Goal: Task Accomplishment & Management: Use online tool/utility

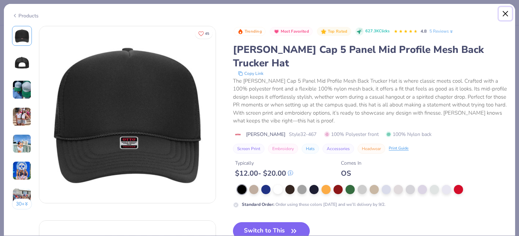
click at [506, 12] on button "Close" at bounding box center [505, 13] width 13 height 13
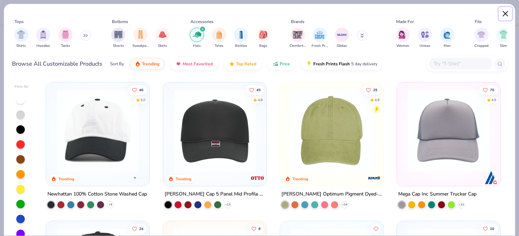
click at [503, 16] on button "Close" at bounding box center [505, 13] width 13 height 13
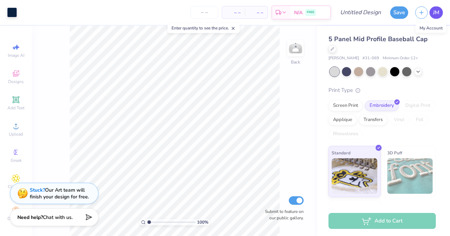
click at [434, 11] on span "JM" at bounding box center [436, 13] width 6 height 8
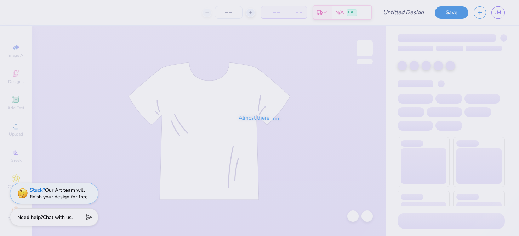
type input "rodeo hat"
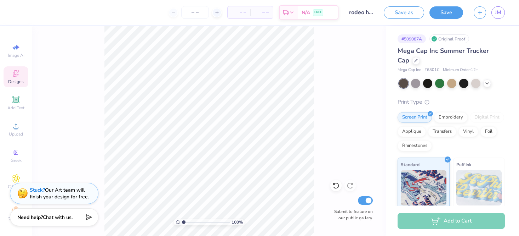
click at [11, 75] on div "Designs" at bounding box center [16, 76] width 25 height 21
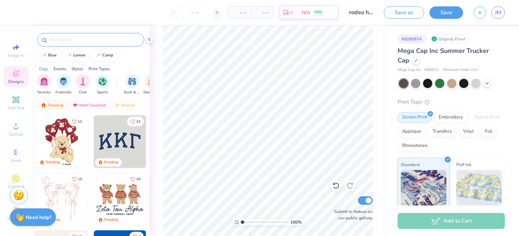
click at [70, 43] on input "text" at bounding box center [94, 39] width 91 height 7
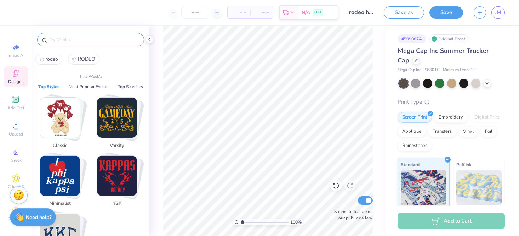
click at [53, 61] on span "rodeo" at bounding box center [51, 59] width 13 height 7
type input "rodeo"
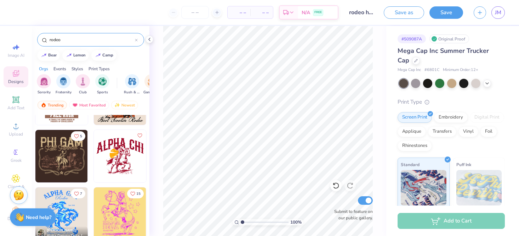
scroll to position [160, 0]
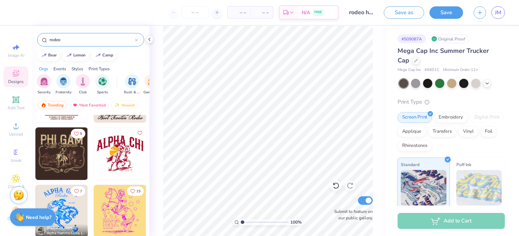
click at [66, 150] on img at bounding box center [61, 153] width 52 height 52
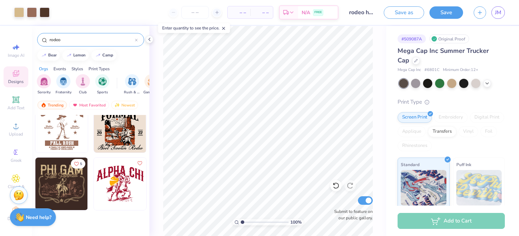
scroll to position [0, 0]
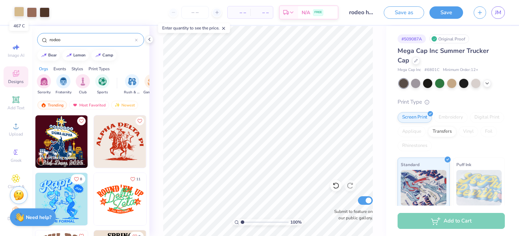
click at [22, 14] on div at bounding box center [19, 12] width 10 height 10
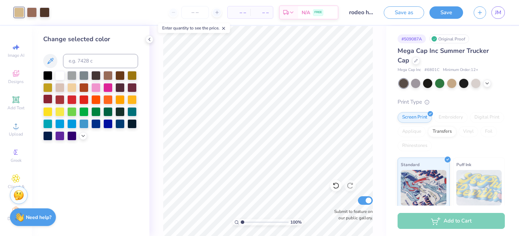
drag, startPoint x: 52, startPoint y: 101, endPoint x: 46, endPoint y: 100, distance: 6.1
click at [52, 101] on div at bounding box center [47, 98] width 9 height 9
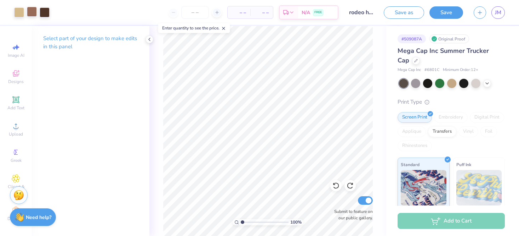
click at [28, 10] on div at bounding box center [32, 12] width 10 height 10
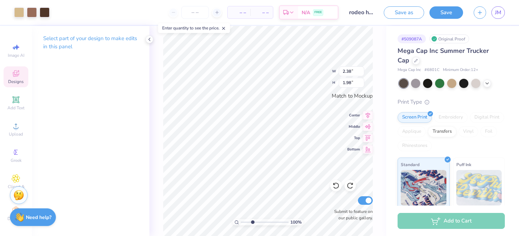
click at [252, 223] on input "range" at bounding box center [265, 222] width 48 height 6
type input "4.96"
click at [261, 219] on input "range" at bounding box center [265, 222] width 48 height 6
click at [22, 8] on div at bounding box center [19, 12] width 10 height 10
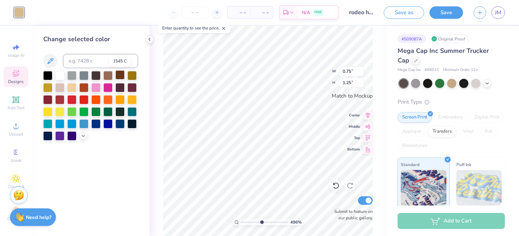
click at [118, 74] on div at bounding box center [119, 74] width 9 height 9
click at [152, 178] on div "496 % W 0.75 0.75 " H 1.25 1.25 " Match to Mockup Center Middle Top Bottom Subm…" at bounding box center [267, 131] width 237 height 210
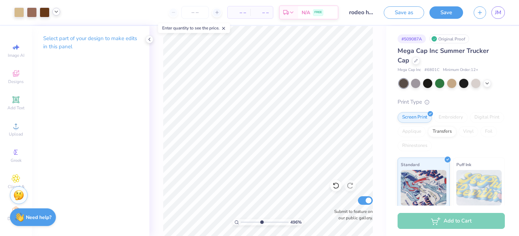
click at [56, 13] on icon at bounding box center [56, 12] width 6 height 6
click at [41, 13] on div at bounding box center [45, 12] width 10 height 10
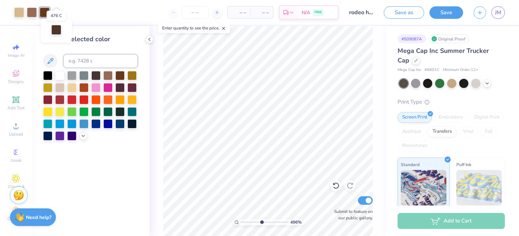
click at [53, 32] on div at bounding box center [56, 30] width 10 height 10
click at [77, 57] on input at bounding box center [100, 61] width 75 height 14
type input "1545"
click at [30, 13] on div at bounding box center [32, 12] width 10 height 10
click at [94, 62] on input at bounding box center [100, 61] width 75 height 14
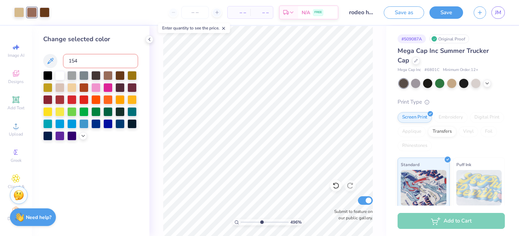
type input "1545"
click at [149, 41] on icon at bounding box center [150, 39] width 6 height 6
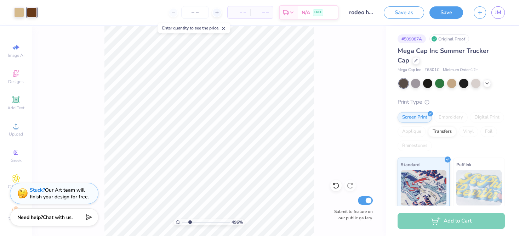
click at [190, 220] on input "range" at bounding box center [206, 222] width 48 height 6
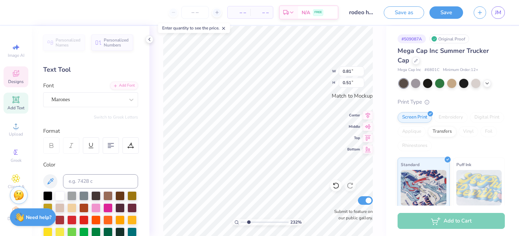
click at [242, 222] on input "range" at bounding box center [265, 222] width 48 height 6
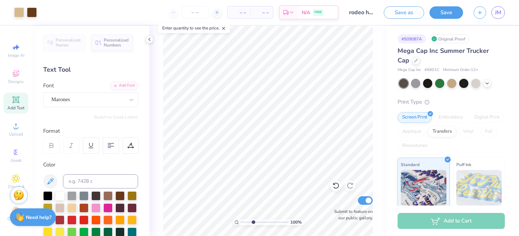
type input "3.3"
click at [253, 221] on input "range" at bounding box center [265, 222] width 48 height 6
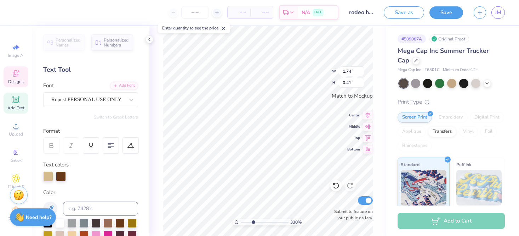
type textarea "Alpha Phi"
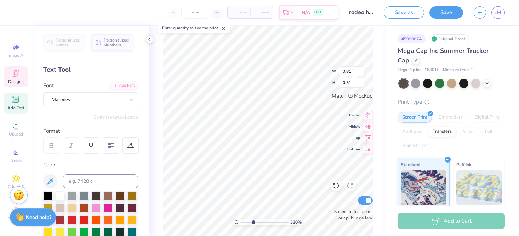
type textarea "Utah"
click at [247, 220] on input "range" at bounding box center [265, 222] width 48 height 6
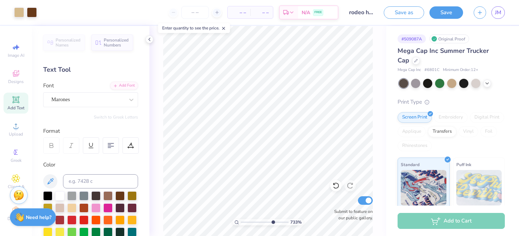
drag, startPoint x: 236, startPoint y: 220, endPoint x: 273, endPoint y: 225, distance: 37.2
type input "7.44"
click at [273, 225] on input "range" at bounding box center [265, 222] width 48 height 6
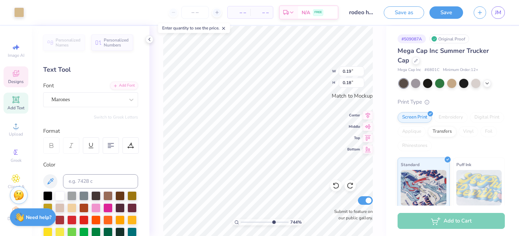
type input "0.19"
type input "0.18"
type textarea "25"
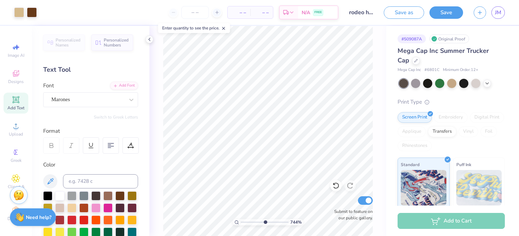
click at [265, 221] on input "range" at bounding box center [265, 222] width 48 height 6
click at [257, 221] on input "range" at bounding box center [265, 222] width 48 height 6
click at [252, 221] on input "range" at bounding box center [265, 222] width 48 height 6
click at [247, 221] on input "range" at bounding box center [265, 222] width 48 height 6
click at [228, 221] on div "100 %" at bounding box center [268, 131] width 210 height 210
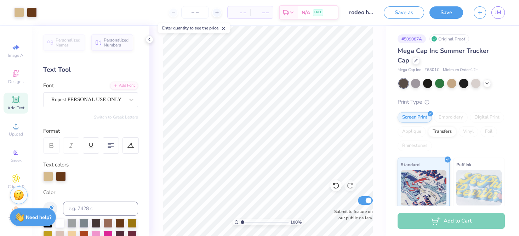
click at [248, 220] on input "range" at bounding box center [265, 222] width 48 height 6
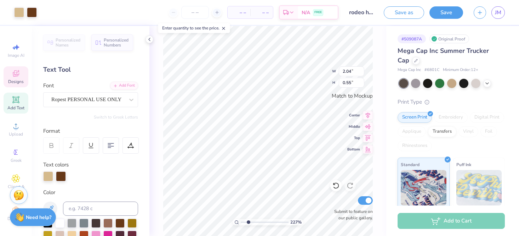
click at [249, 221] on input "range" at bounding box center [265, 222] width 48 height 6
click at [244, 222] on input "range" at bounding box center [265, 222] width 48 height 6
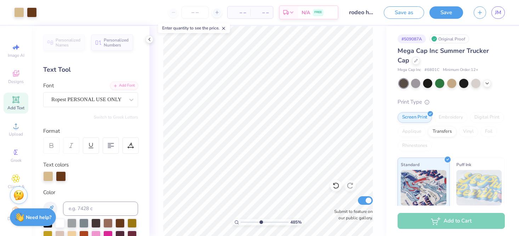
click at [261, 221] on input "range" at bounding box center [265, 222] width 48 height 6
click at [249, 220] on input "range" at bounding box center [265, 222] width 48 height 6
click at [244, 221] on input "range" at bounding box center [265, 222] width 48 height 6
drag, startPoint x: 243, startPoint y: 220, endPoint x: 236, endPoint y: 220, distance: 6.7
type input "1"
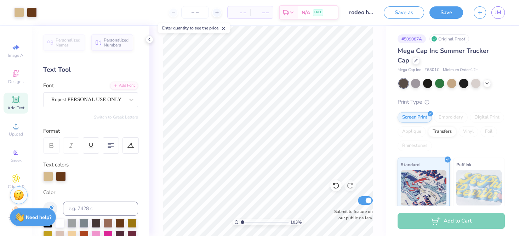
click at [241, 220] on input "range" at bounding box center [265, 222] width 48 height 6
click at [409, 12] on button "Save as" at bounding box center [404, 11] width 40 height 12
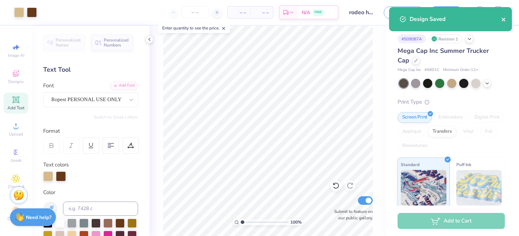
click at [503, 20] on icon "close" at bounding box center [504, 20] width 4 height 4
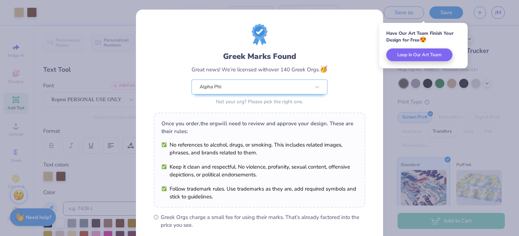
scroll to position [96, 0]
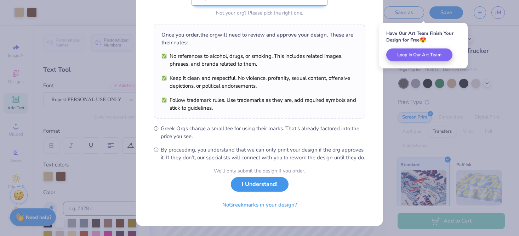
click at [249, 182] on button "I Understand!" at bounding box center [260, 184] width 58 height 15
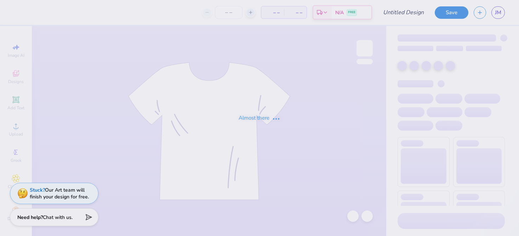
type input "rodeo hat"
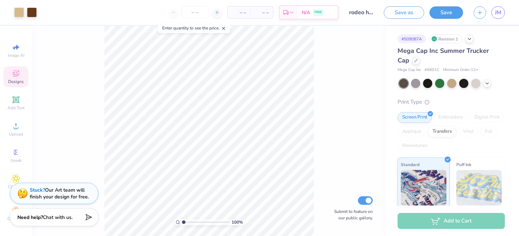
click at [23, 83] on span "Designs" at bounding box center [16, 82] width 16 height 6
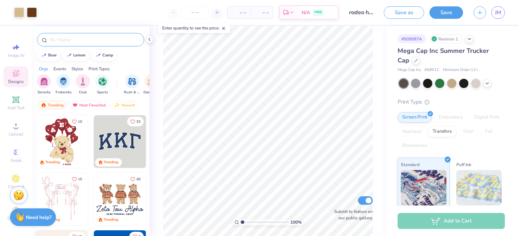
click at [61, 36] on input "text" at bounding box center [94, 39] width 91 height 7
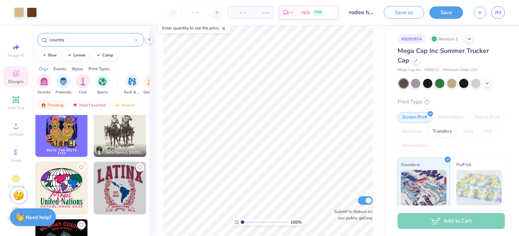
scroll to position [69, 0]
type input "country"
click at [125, 138] on img at bounding box center [120, 130] width 52 height 52
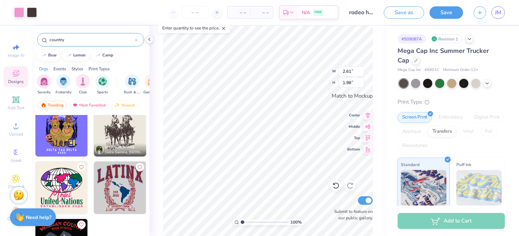
type input "1.32"
drag, startPoint x: 243, startPoint y: 221, endPoint x: 253, endPoint y: 220, distance: 9.9
click at [253, 220] on input "range" at bounding box center [265, 222] width 48 height 6
type input "1.55"
click at [245, 220] on input "range" at bounding box center [265, 222] width 48 height 6
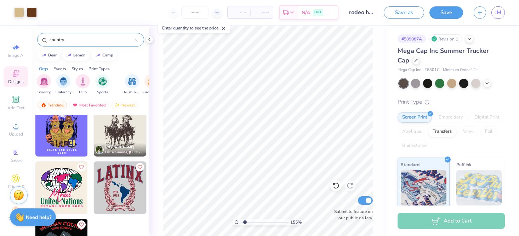
click at [115, 128] on img at bounding box center [120, 130] width 52 height 52
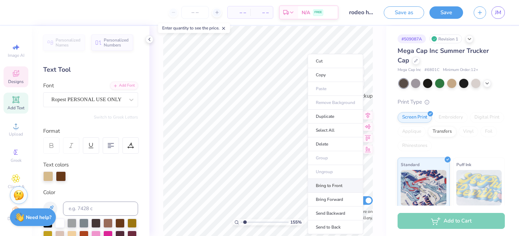
click at [322, 188] on li "Bring to Front" at bounding box center [336, 186] width 56 height 14
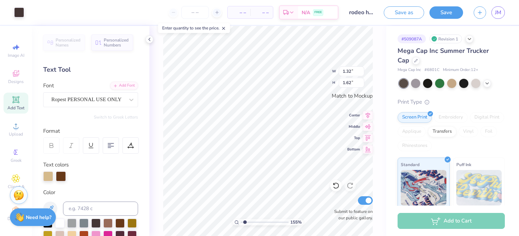
type input "1.09"
type input "1.34"
type input "2.02"
type input "0.66"
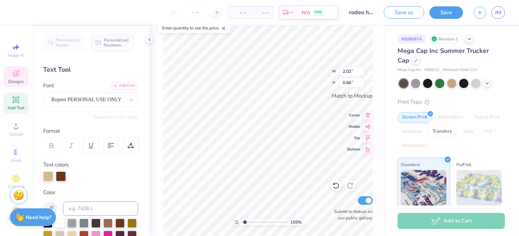
type textarea "A"
type textarea "Utah"
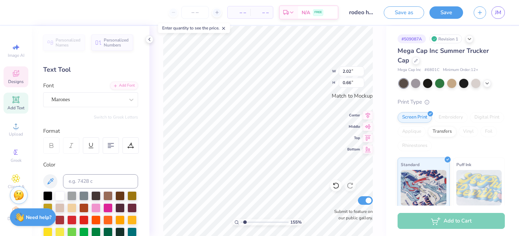
type input "1.17"
type input "0.51"
type textarea "Alpha Phi"
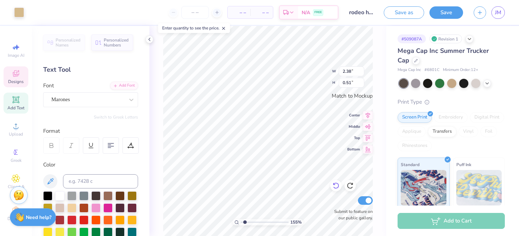
type input "2.38"
type input "0.51"
type input "2.38"
type input "0.51"
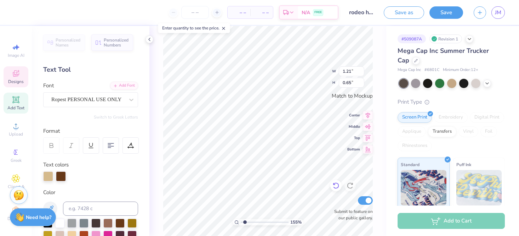
scroll to position [0, 0]
type textarea "Alpha Phi"
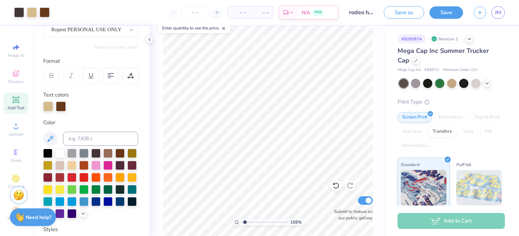
scroll to position [70, 0]
click at [44, 10] on div at bounding box center [45, 12] width 10 height 10
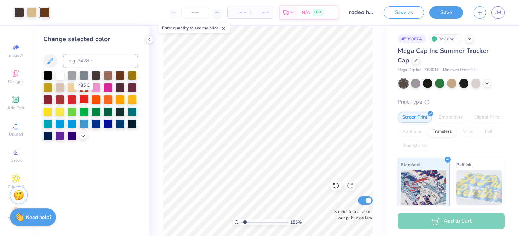
click at [81, 98] on div at bounding box center [83, 98] width 9 height 9
click at [51, 100] on div at bounding box center [47, 98] width 9 height 9
click at [149, 39] on icon at bounding box center [150, 39] width 6 height 6
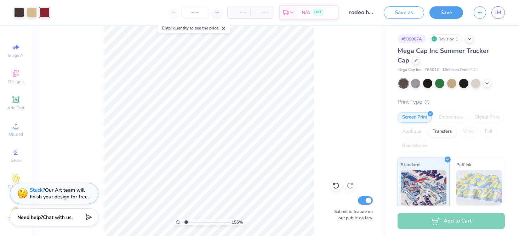
drag, startPoint x: 187, startPoint y: 221, endPoint x: 179, endPoint y: 221, distance: 8.2
type input "1"
click at [182, 222] on input "range" at bounding box center [206, 222] width 48 height 6
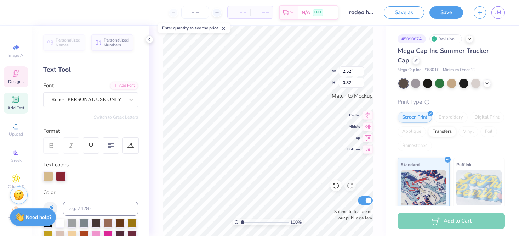
scroll to position [0, 1]
type textarea "Alpha Phi"
type textarea "Alpha"
type input "1.99"
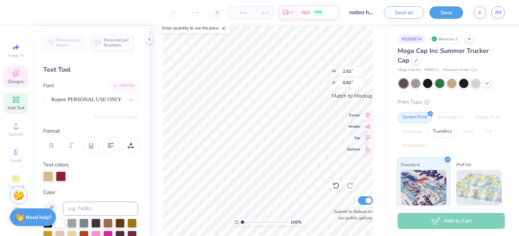
click at [247, 222] on input "range" at bounding box center [265, 222] width 48 height 6
click at [149, 41] on icon at bounding box center [150, 39] width 6 height 6
type textarea "Phi"
type input "1.47"
click at [244, 222] on input "range" at bounding box center [265, 222] width 48 height 6
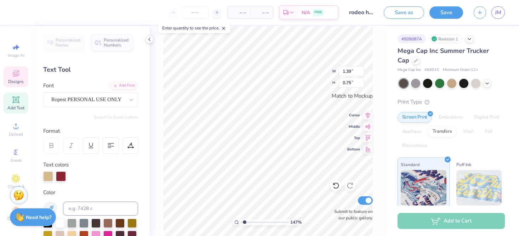
type input "1.39"
type input "0.75"
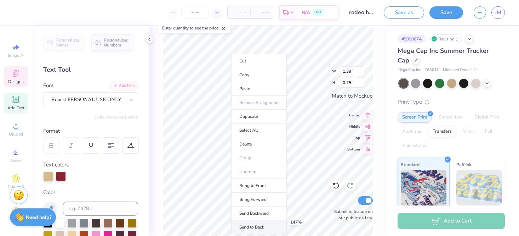
click at [248, 228] on li "Send to Back" at bounding box center [259, 227] width 56 height 14
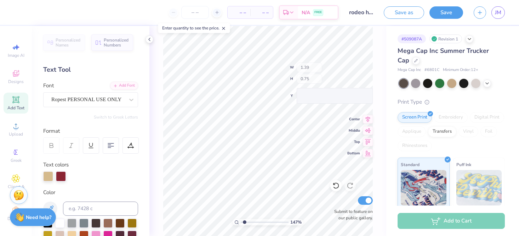
drag, startPoint x: 245, startPoint y: 222, endPoint x: 235, endPoint y: 222, distance: 10.3
type input "1"
click at [241, 222] on input "range" at bounding box center [265, 222] width 48 height 6
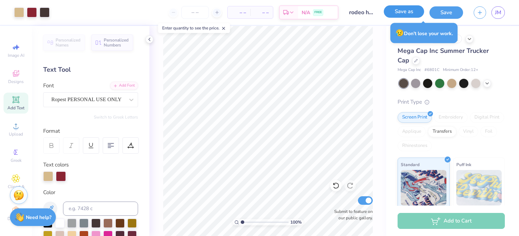
click at [400, 16] on button "Save as" at bounding box center [404, 11] width 40 height 12
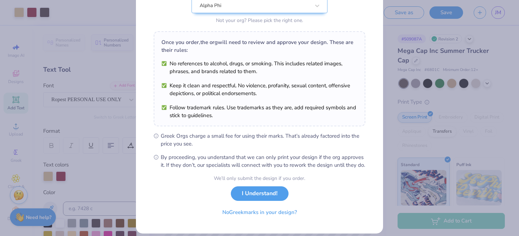
scroll to position [96, 0]
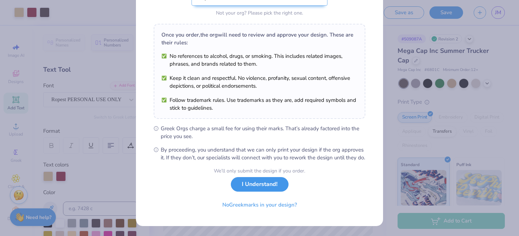
click at [266, 183] on button "I Understand!" at bounding box center [260, 184] width 58 height 15
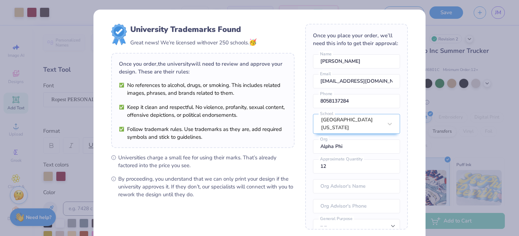
scroll to position [73, 0]
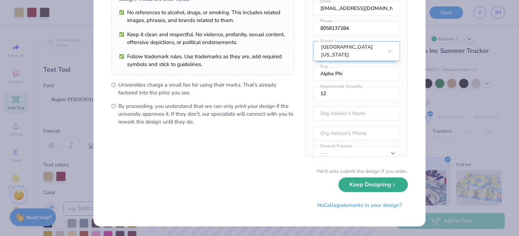
click at [383, 181] on button "Keep Designing" at bounding box center [373, 184] width 69 height 15
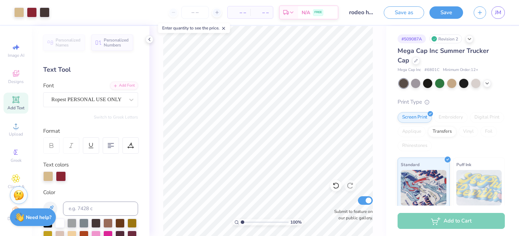
scroll to position [0, 0]
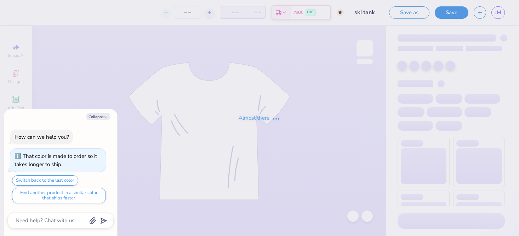
type textarea "x"
type input "250"
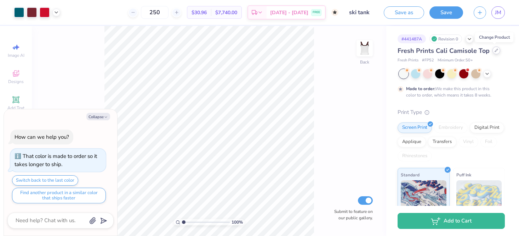
click at [493, 49] on div at bounding box center [497, 50] width 8 height 8
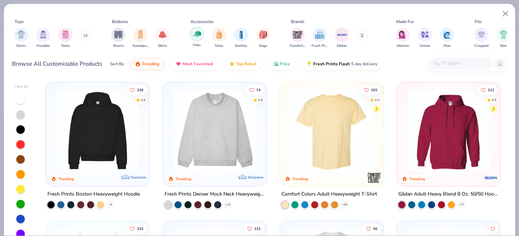
click at [191, 33] on div "filter for Hats" at bounding box center [197, 34] width 14 height 14
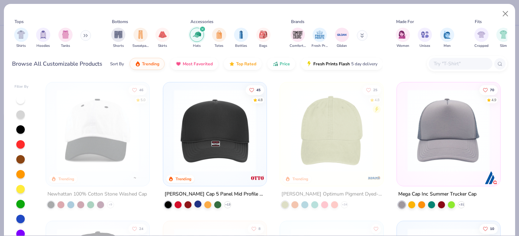
click at [197, 205] on div at bounding box center [197, 203] width 7 height 7
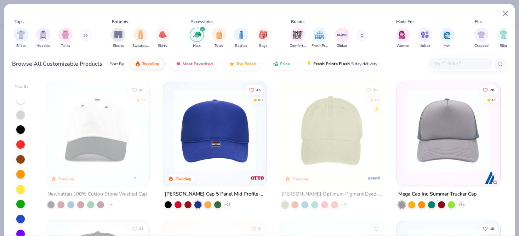
click at [176, 141] on img at bounding box center [214, 130] width 89 height 82
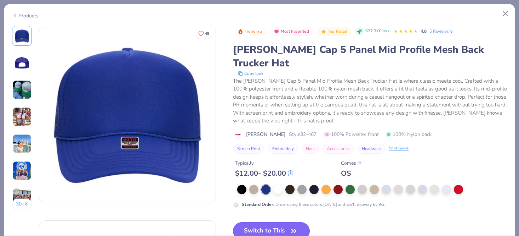
click at [286, 222] on button "Switch to This" at bounding box center [271, 231] width 77 height 18
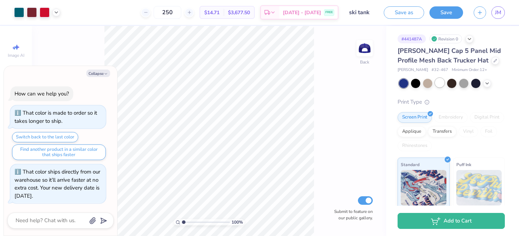
click at [440, 81] on div at bounding box center [439, 82] width 9 height 9
click at [485, 81] on icon at bounding box center [488, 83] width 6 height 6
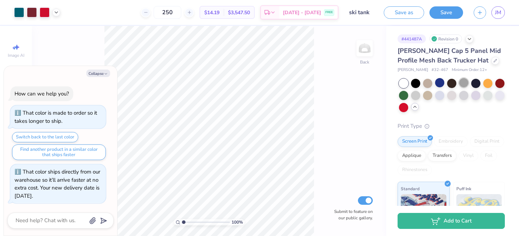
click at [466, 85] on div at bounding box center [463, 82] width 9 height 9
click at [414, 95] on div at bounding box center [415, 94] width 9 height 9
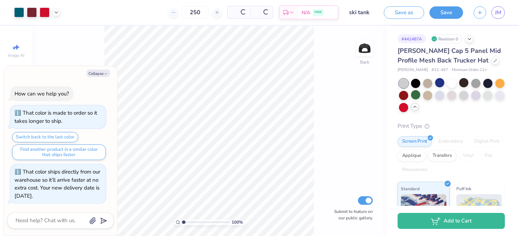
type textarea "x"
click at [361, 96] on div "100 % Back Submit to feature on our public gallery." at bounding box center [209, 131] width 355 height 210
click at [172, 14] on input "250" at bounding box center [168, 12] width 28 height 13
click at [172, 15] on input "250" at bounding box center [168, 12] width 28 height 13
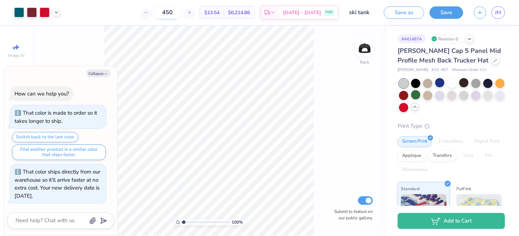
type input "450"
click at [319, 79] on div "100 % Back Submit to feature on our public gallery." at bounding box center [209, 131] width 355 height 210
click at [407, 13] on button "Save as" at bounding box center [404, 11] width 40 height 12
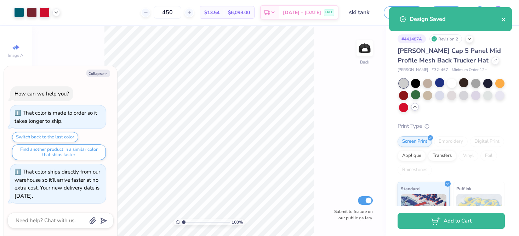
click at [503, 19] on icon "close" at bounding box center [504, 20] width 4 height 4
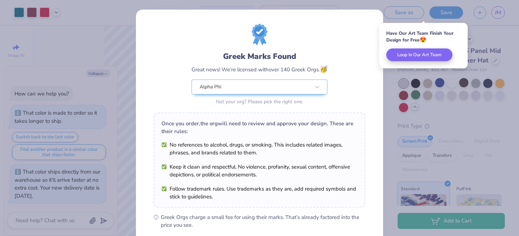
scroll to position [96, 0]
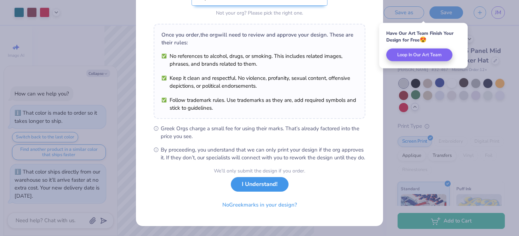
click at [239, 184] on button "I Understand!" at bounding box center [260, 184] width 58 height 15
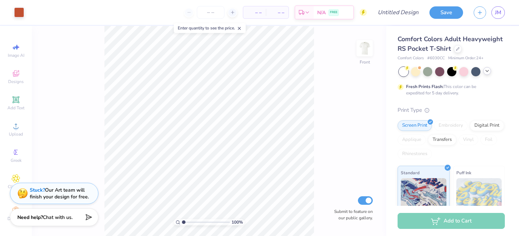
click at [486, 69] on icon at bounding box center [488, 71] width 6 height 6
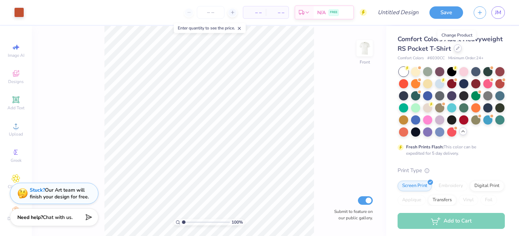
click at [457, 49] on icon at bounding box center [458, 48] width 3 height 3
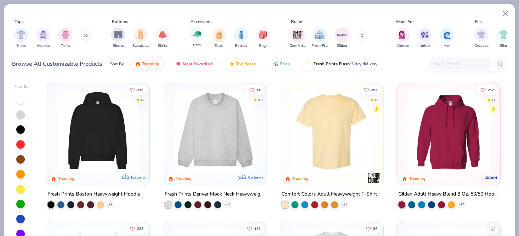
click at [200, 46] on span "Hats" at bounding box center [197, 45] width 8 height 5
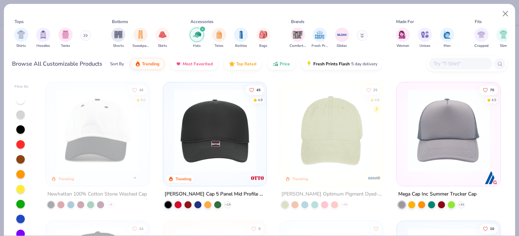
click at [214, 122] on img at bounding box center [214, 130] width 89 height 82
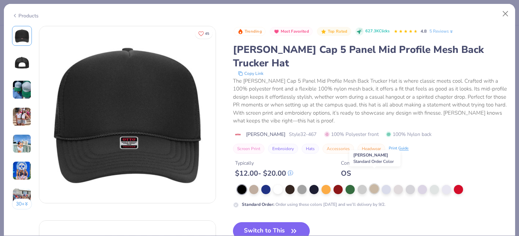
click at [375, 184] on div at bounding box center [374, 188] width 9 height 9
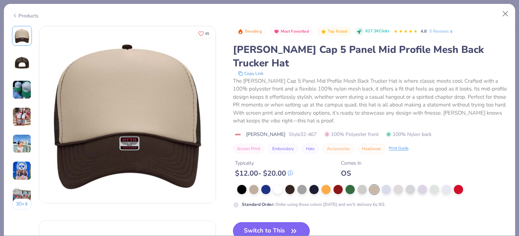
click at [284, 222] on button "Switch to This" at bounding box center [271, 231] width 77 height 18
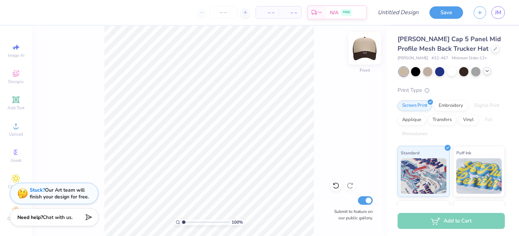
click at [364, 44] on img at bounding box center [365, 48] width 28 height 28
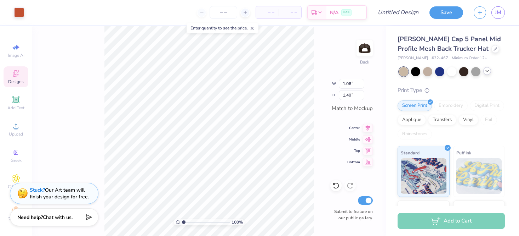
type input "1.79"
type input "2.37"
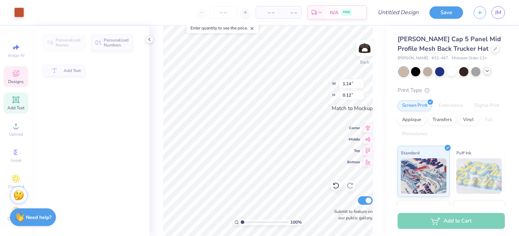
type input "1.14"
type input "0.12"
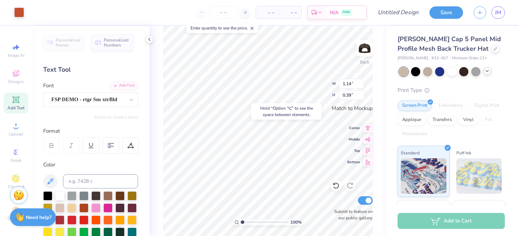
type input "1.54"
type input "0.51"
type input "1.68"
type input "2.03"
type input "2.01"
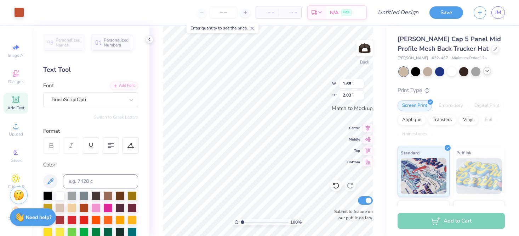
type input "2.43"
type textarea "Heart of [US_STATE]"
type input "2.28"
type input "0.89"
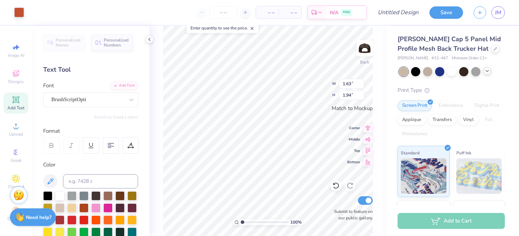
type input "1.63"
type input "1.94"
type input "2.01"
type input "2.39"
type input "1.02"
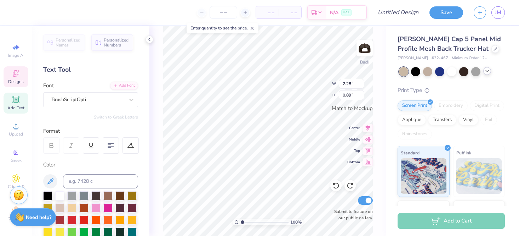
type input "0.39"
type input "1.57"
type input "1.90"
type input "2.17"
type input "0.84"
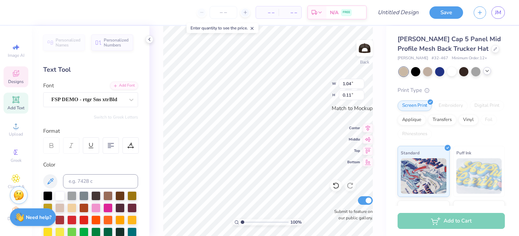
scroll to position [0, 0]
type textarea "BETA SIGMA"
type input "1.14"
type input "0.12"
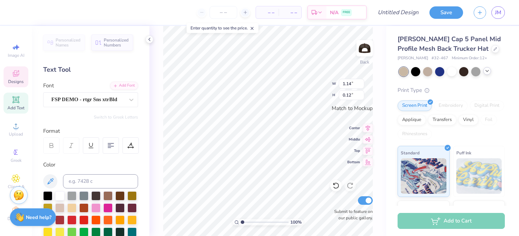
type textarea "A"
type textarea "SEPTEMBER 9,2025"
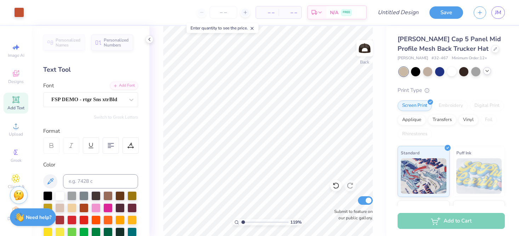
click at [243, 224] on input "range" at bounding box center [265, 222] width 48 height 6
drag, startPoint x: 243, startPoint y: 221, endPoint x: 231, endPoint y: 219, distance: 12.6
type input "1"
click at [241, 219] on input "range" at bounding box center [265, 222] width 48 height 6
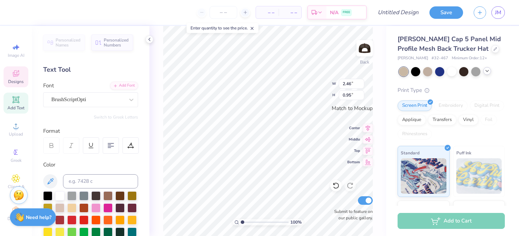
type input "2.46"
type input "0.95"
type input "2.38"
type input "0.92"
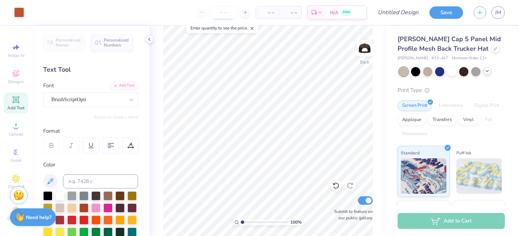
click at [216, 9] on input "number" at bounding box center [224, 12] width 28 height 13
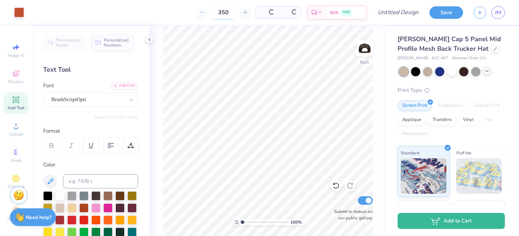
type input "350"
click at [391, 12] on input "Design Title" at bounding box center [407, 12] width 35 height 14
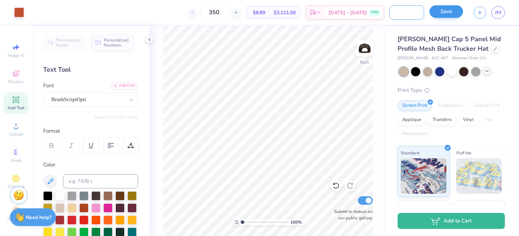
type input "DATE NIGHT RODEO"
click at [456, 13] on button "Save" at bounding box center [447, 11] width 34 height 12
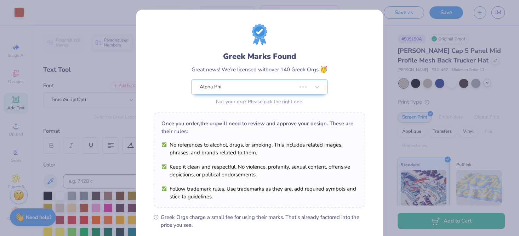
click at [505, 19] on div "Design Saved" at bounding box center [451, 22] width 126 height 32
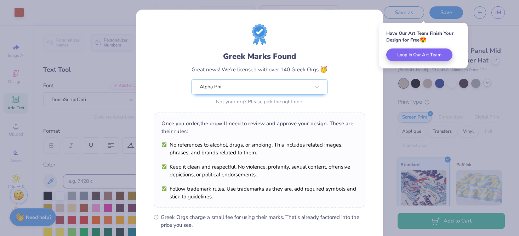
scroll to position [96, 0]
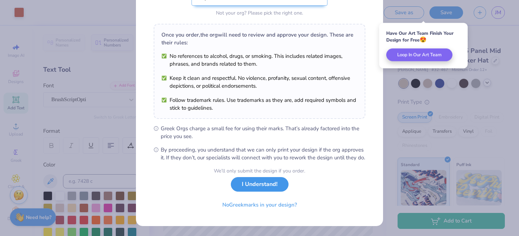
click at [279, 187] on button "I Understand!" at bounding box center [260, 184] width 58 height 15
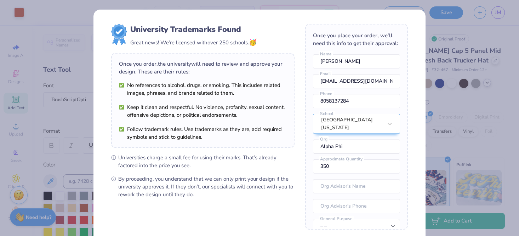
scroll to position [73, 0]
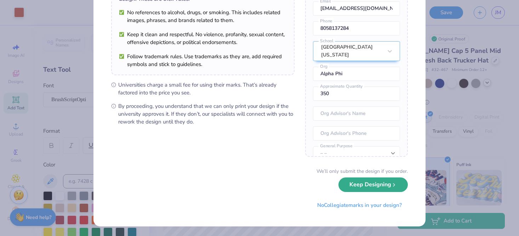
click at [353, 181] on button "Keep Designing" at bounding box center [373, 184] width 69 height 15
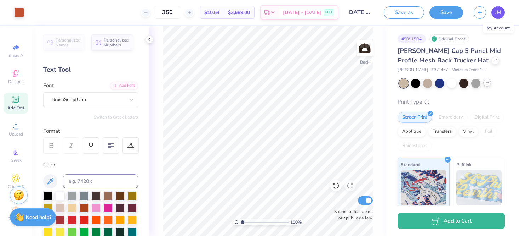
click at [500, 15] on span "JM" at bounding box center [498, 13] width 6 height 8
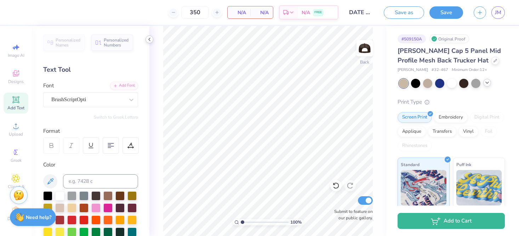
click at [147, 38] on icon at bounding box center [150, 39] width 6 height 6
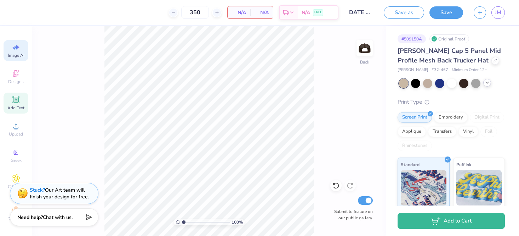
click at [13, 49] on icon at bounding box center [16, 47] width 9 height 9
select select "4"
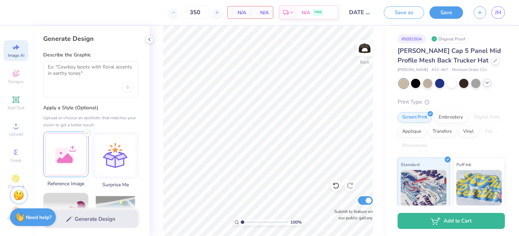
click at [64, 164] on div at bounding box center [65, 153] width 45 height 45
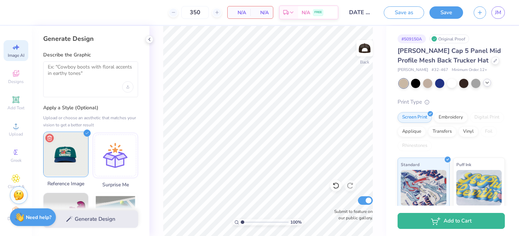
click at [53, 138] on icon at bounding box center [49, 138] width 9 height 9
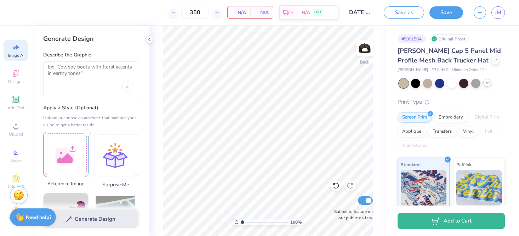
click at [73, 149] on div at bounding box center [65, 153] width 45 height 45
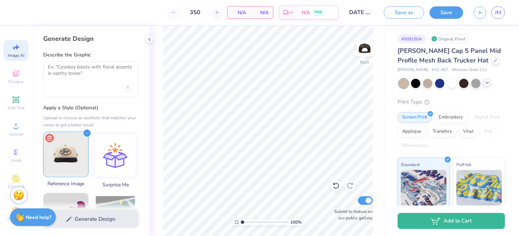
click at [47, 140] on icon at bounding box center [49, 138] width 9 height 9
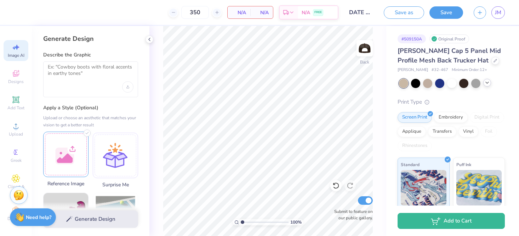
click at [50, 157] on div at bounding box center [65, 153] width 45 height 45
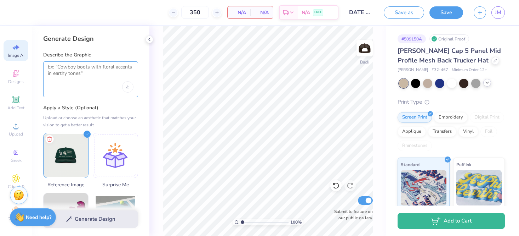
click at [96, 80] on textarea at bounding box center [91, 73] width 86 height 18
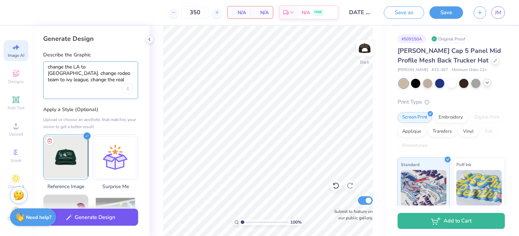
type textarea "change the LA to UT. change rodeo team to ivy league. change the real cowboys t…"
click at [111, 216] on button "Generate Design" at bounding box center [90, 216] width 95 height 17
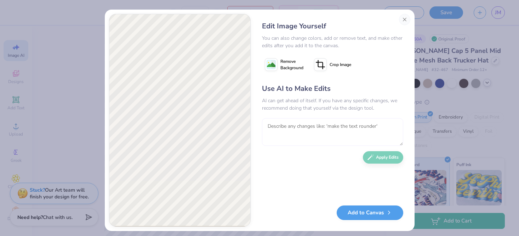
click at [287, 126] on textarea at bounding box center [332, 132] width 141 height 28
type textarea "make the cowboy riding a horse more detailed"
click at [382, 153] on button "Apply Edits" at bounding box center [383, 155] width 40 height 12
click at [330, 132] on textarea at bounding box center [332, 132] width 141 height 28
type textarea "make the cowboy riding a horse"
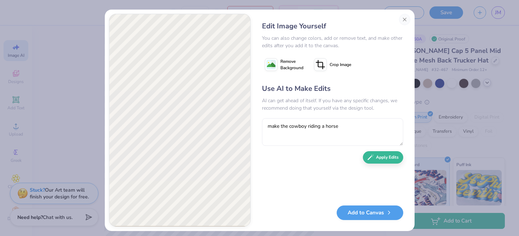
click at [275, 62] on rect at bounding box center [271, 64] width 9 height 9
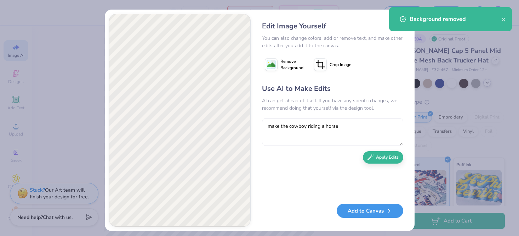
click at [349, 210] on button "Add to Canvas" at bounding box center [370, 210] width 67 height 15
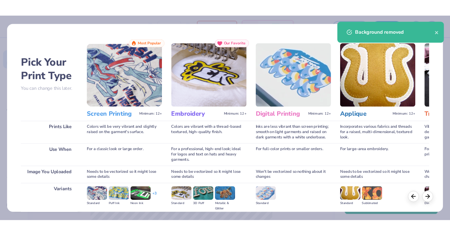
scroll to position [82, 0]
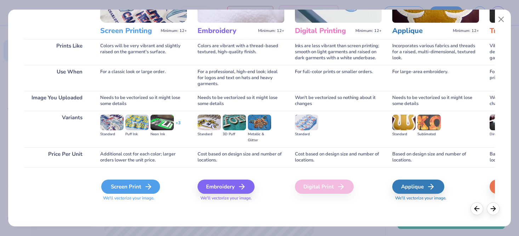
click at [109, 183] on div "Screen Print" at bounding box center [130, 186] width 59 height 14
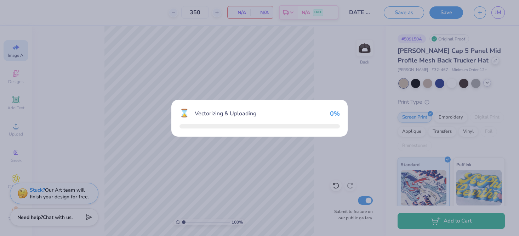
click at [116, 182] on div "⌛ Vectorizing & Uploading 0 %" at bounding box center [259, 118] width 519 height 236
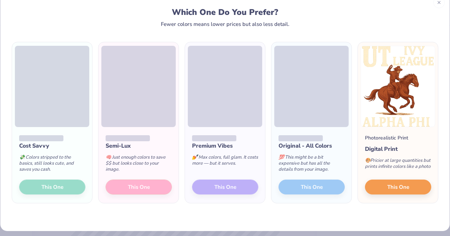
scroll to position [22, 0]
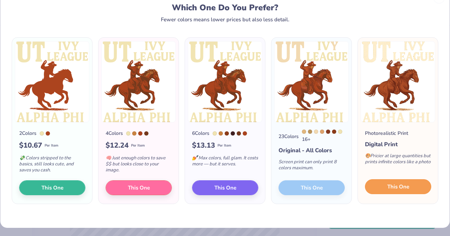
click at [392, 184] on span "This One" at bounding box center [398, 186] width 22 height 8
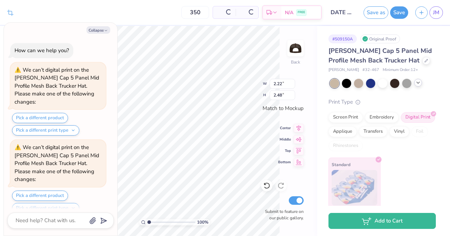
scroll to position [63, 0]
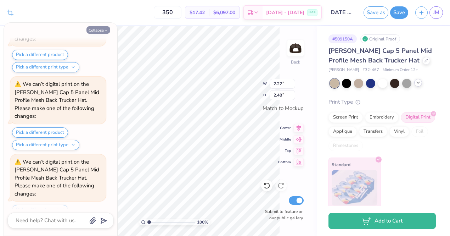
click at [106, 28] on icon "button" at bounding box center [106, 30] width 4 height 4
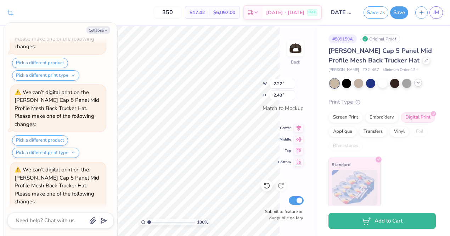
scroll to position [202, 0]
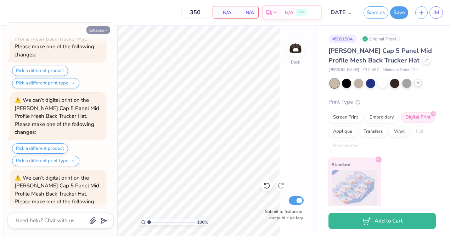
click at [108, 31] on icon "button" at bounding box center [106, 30] width 4 height 4
type textarea "x"
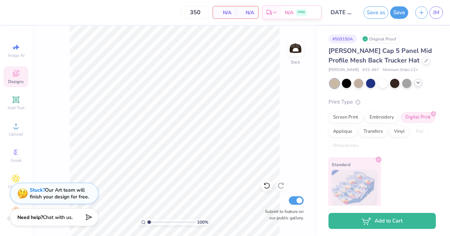
click at [23, 80] on span "Designs" at bounding box center [16, 82] width 16 height 6
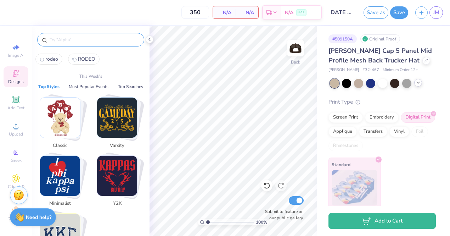
click at [84, 39] on input "text" at bounding box center [94, 39] width 91 height 7
click at [83, 58] on span "RODEO" at bounding box center [86, 59] width 17 height 7
type input "RODEO"
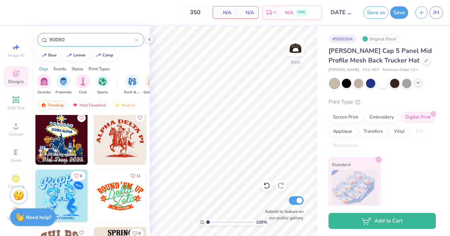
scroll to position [3, 0]
click at [129, 146] on img at bounding box center [120, 138] width 52 height 52
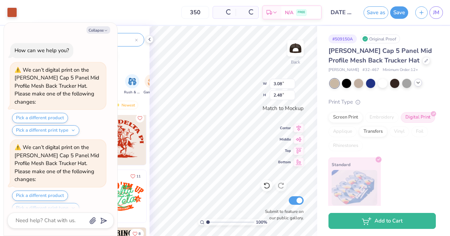
scroll to position [271, 0]
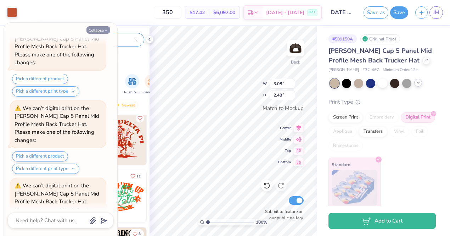
click at [100, 29] on button "Collapse" at bounding box center [98, 29] width 24 height 7
type textarea "x"
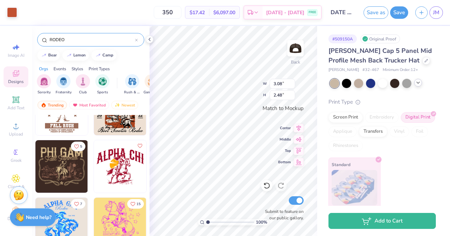
scroll to position [149, 0]
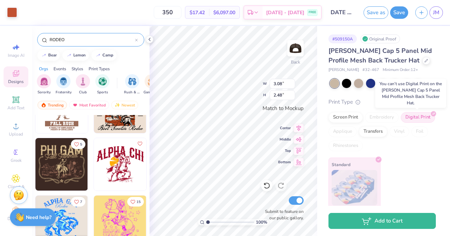
click at [418, 116] on div "Digital Print" at bounding box center [418, 117] width 34 height 11
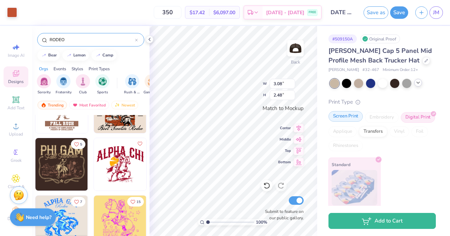
click at [342, 116] on div "Screen Print" at bounding box center [345, 116] width 34 height 11
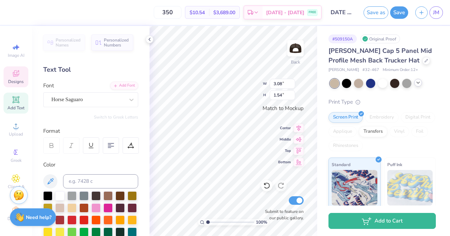
scroll to position [0, 0]
click at [145, 104] on div "Personalized Names Personalized Numbers Text Tool Add Font Font Horse Saguaro S…" at bounding box center [91, 131] width 118 height 210
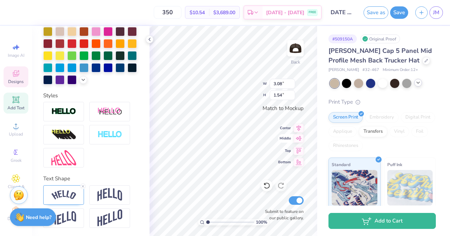
scroll to position [0, 1]
type textarea "ALPHA Phi"
click at [84, 185] on icon at bounding box center [83, 186] width 4 height 4
type input "1.78"
type input "0.24"
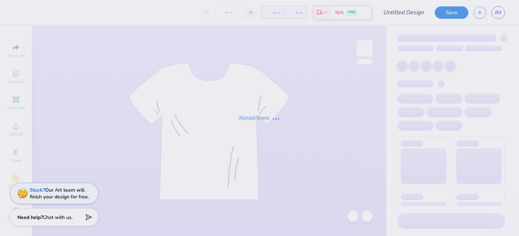
type input "DATE NIGHT RODEO"
type input "350"
